Goal: Task Accomplishment & Management: Use online tool/utility

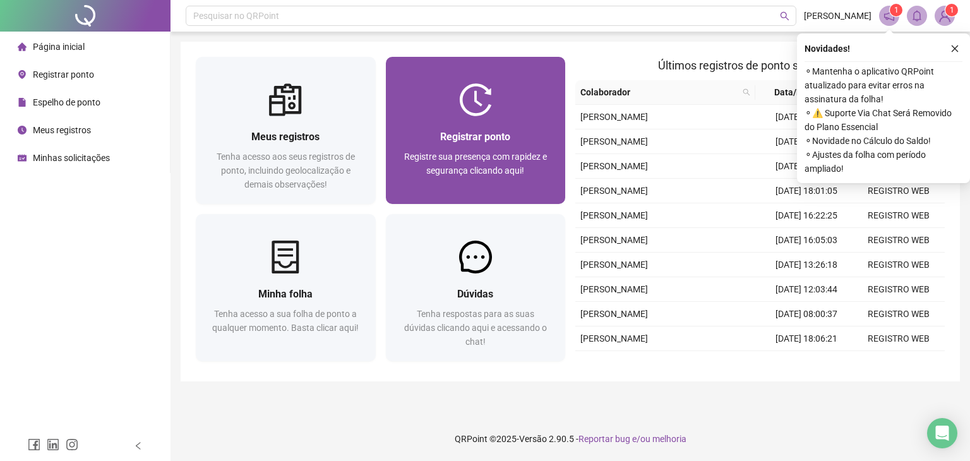
click at [490, 145] on div "Registrar ponto Registre sua presença com rapidez e segurança clicando aqui!" at bounding box center [476, 160] width 150 height 63
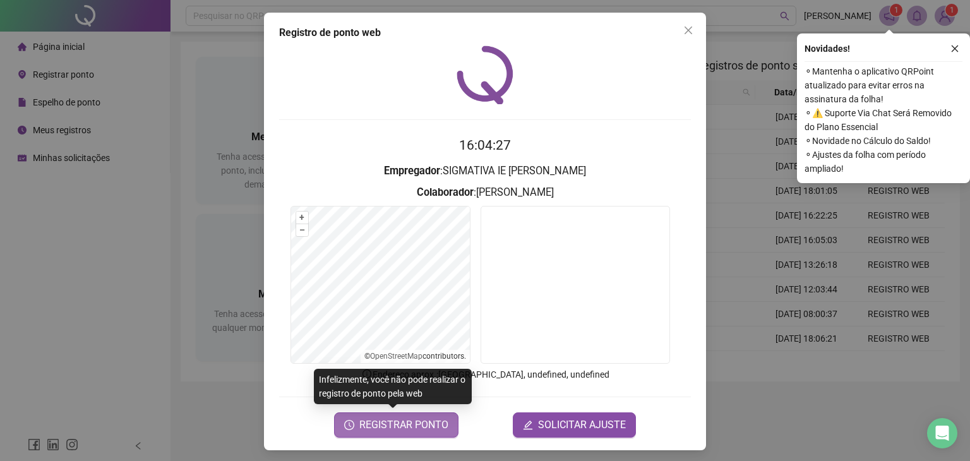
click at [402, 428] on span "REGISTRAR PONTO" at bounding box center [403, 424] width 89 height 15
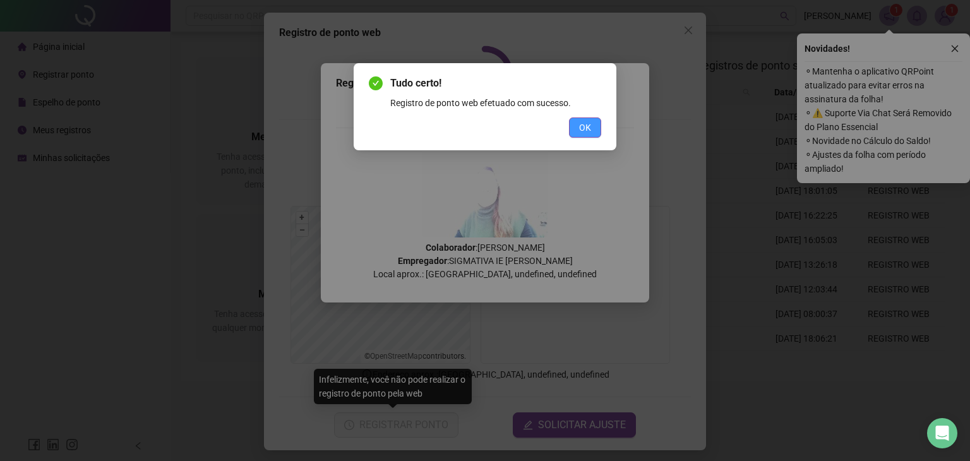
click at [586, 133] on span "OK" at bounding box center [585, 128] width 12 height 14
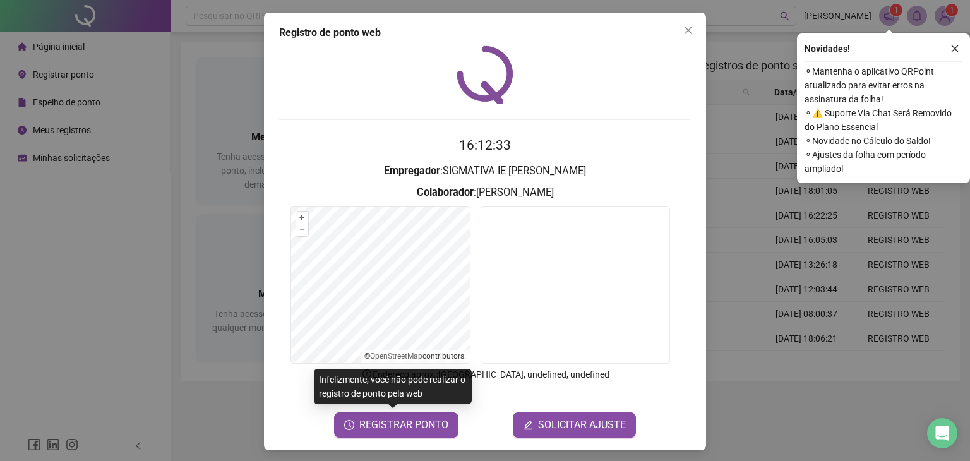
click at [542, 311] on video at bounding box center [575, 285] width 189 height 158
click at [356, 84] on div at bounding box center [485, 74] width 412 height 59
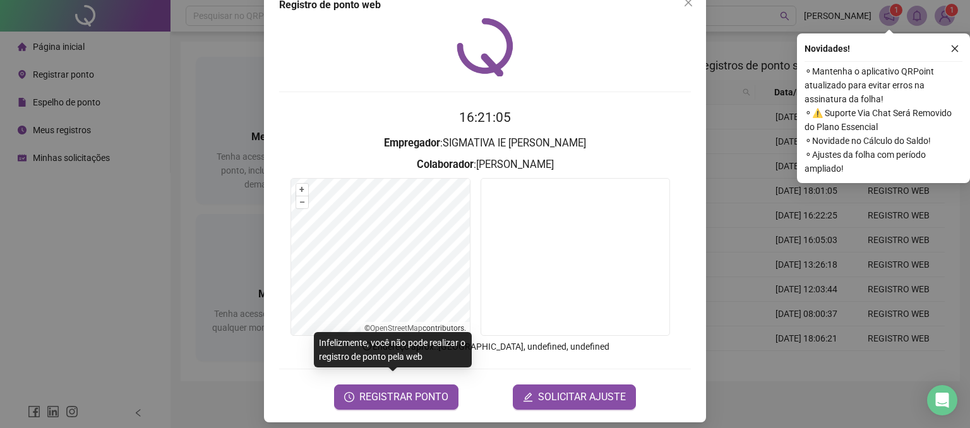
scroll to position [36, 0]
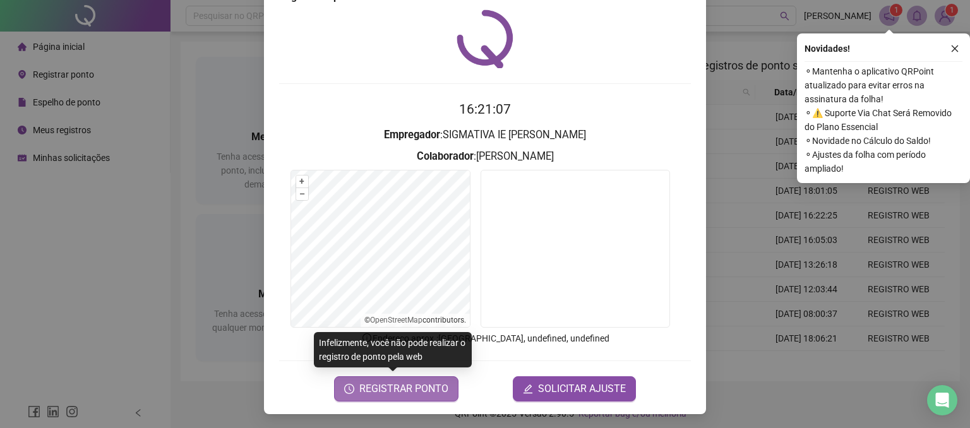
click at [393, 386] on span "REGISTRAR PONTO" at bounding box center [403, 388] width 89 height 15
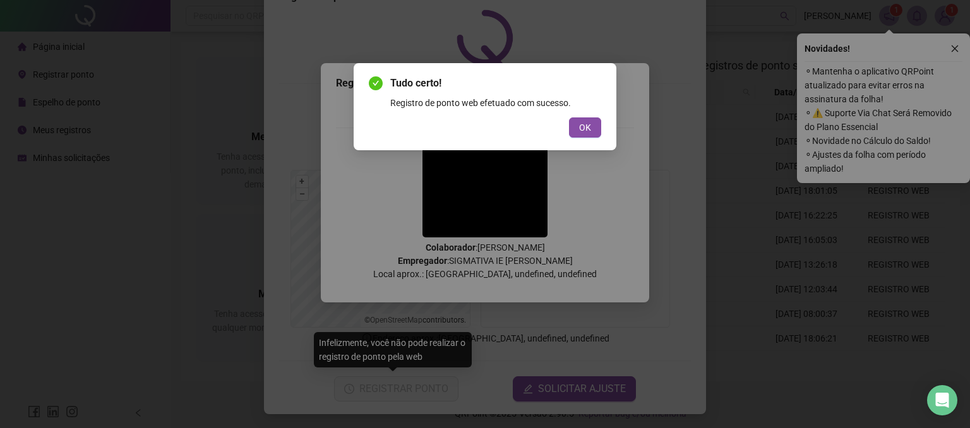
click at [579, 126] on span "OK" at bounding box center [585, 128] width 12 height 14
